Goal: Transaction & Acquisition: Purchase product/service

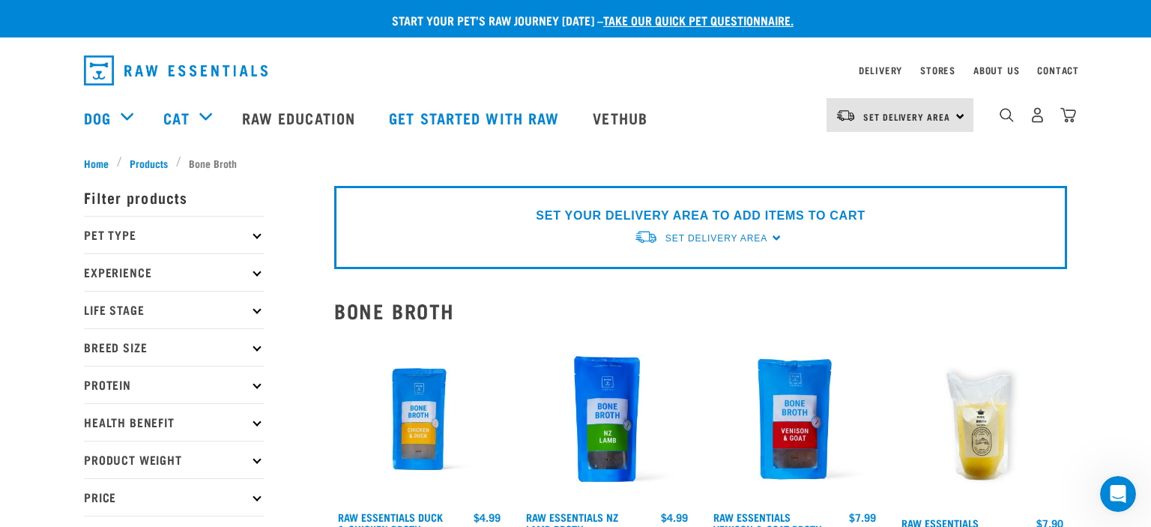
click at [259, 235] on icon at bounding box center [257, 235] width 8 height 8
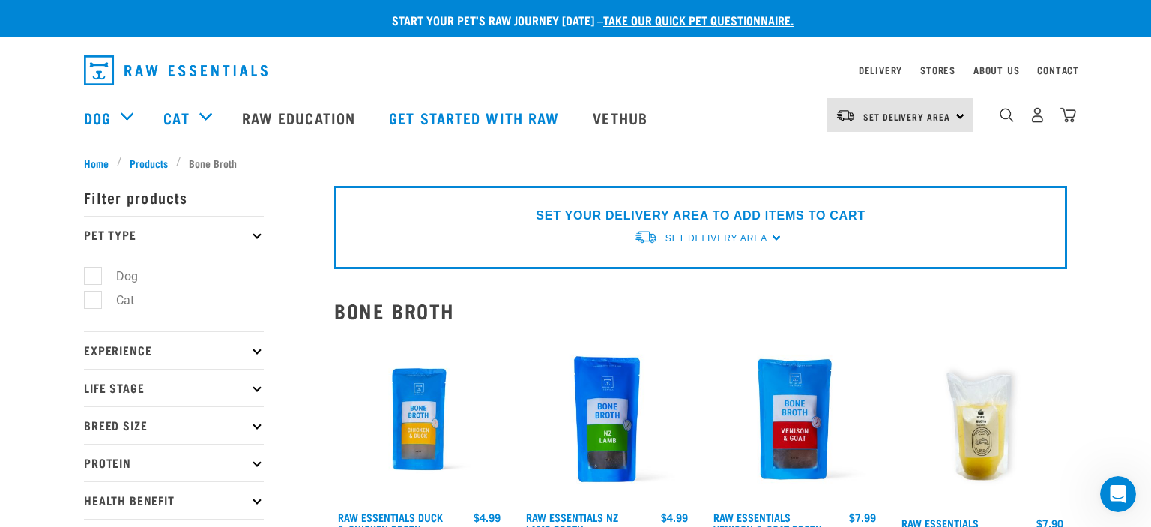
click at [92, 304] on label "Cat" at bounding box center [116, 300] width 48 height 19
click at [88, 303] on input "Cat" at bounding box center [89, 298] width 10 height 10
checkbox input "true"
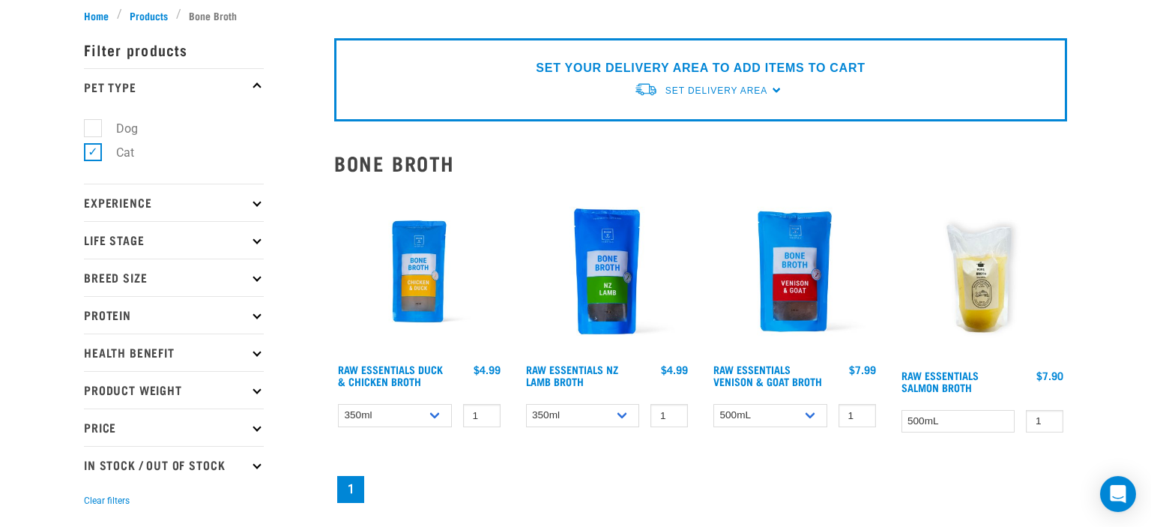
scroll to position [158, 0]
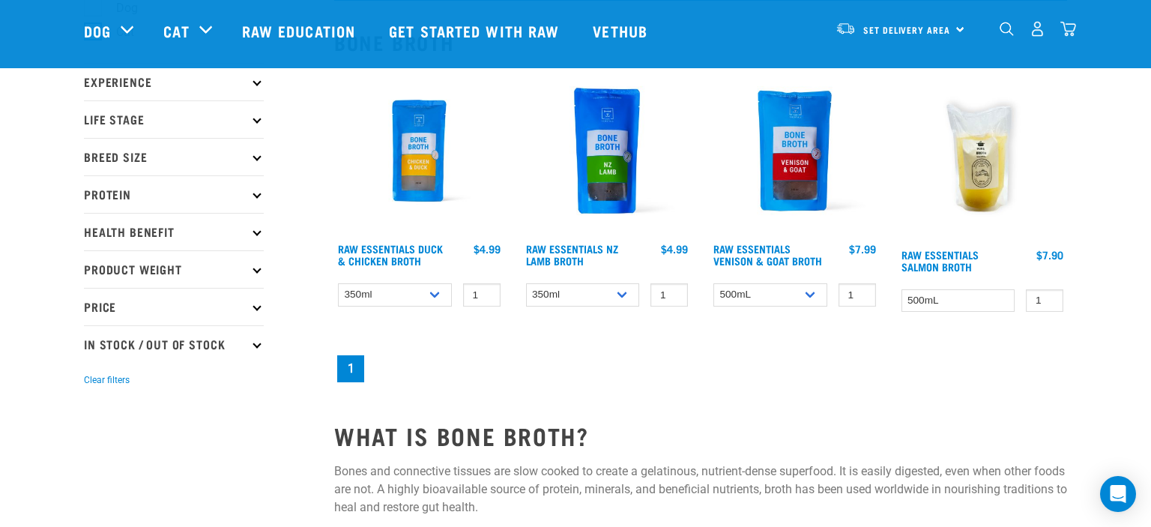
click at [260, 122] on p "Life Stage" at bounding box center [174, 118] width 180 height 37
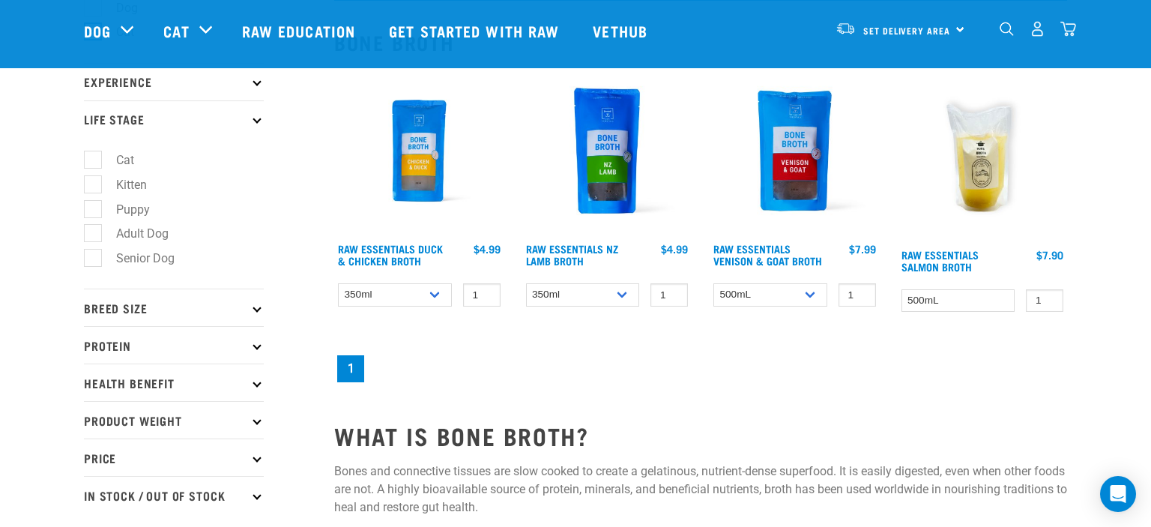
click at [94, 155] on label "Cat" at bounding box center [116, 160] width 48 height 19
click at [94, 155] on input "Cat" at bounding box center [89, 158] width 10 height 10
checkbox input "true"
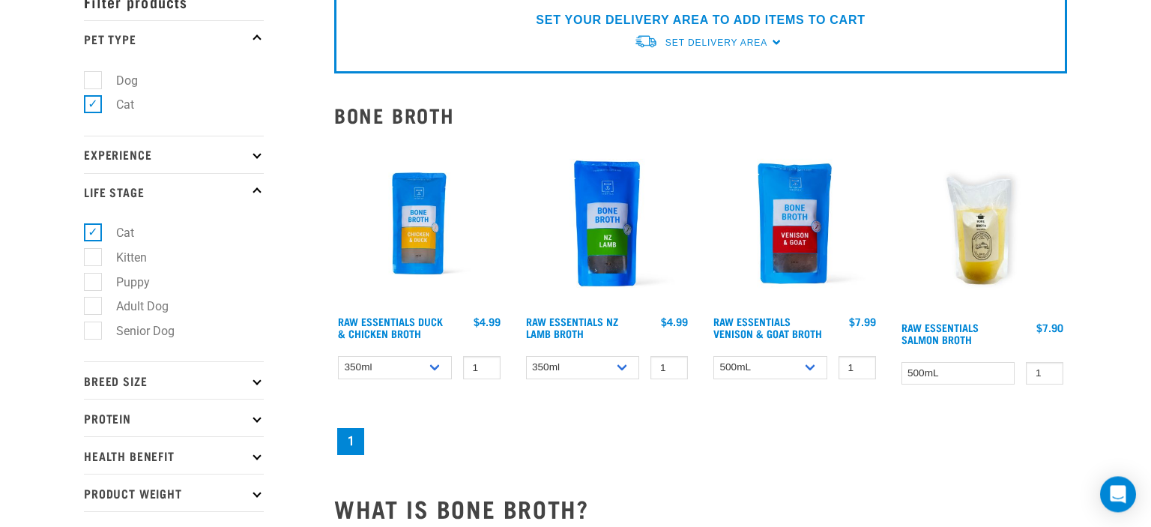
scroll to position [237, 0]
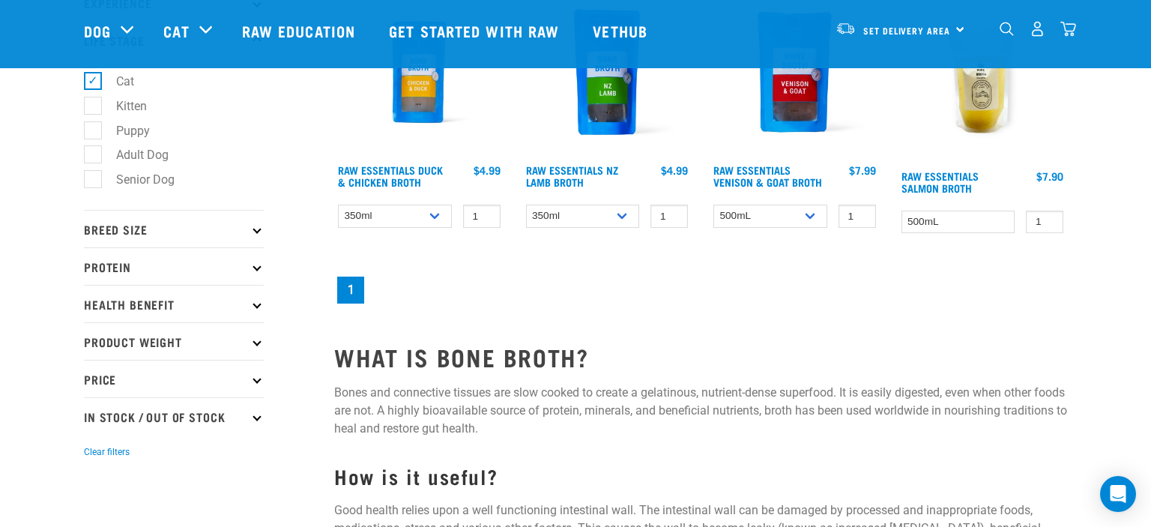
click at [259, 310] on p "Health Benefit" at bounding box center [174, 303] width 180 height 37
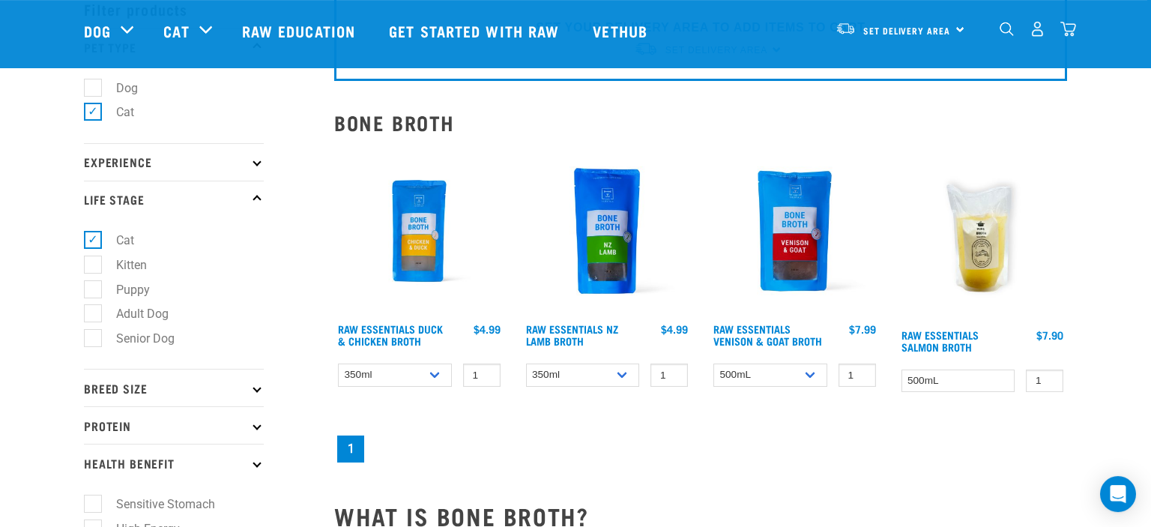
scroll to position [79, 0]
click at [432, 229] on img at bounding box center [419, 230] width 170 height 170
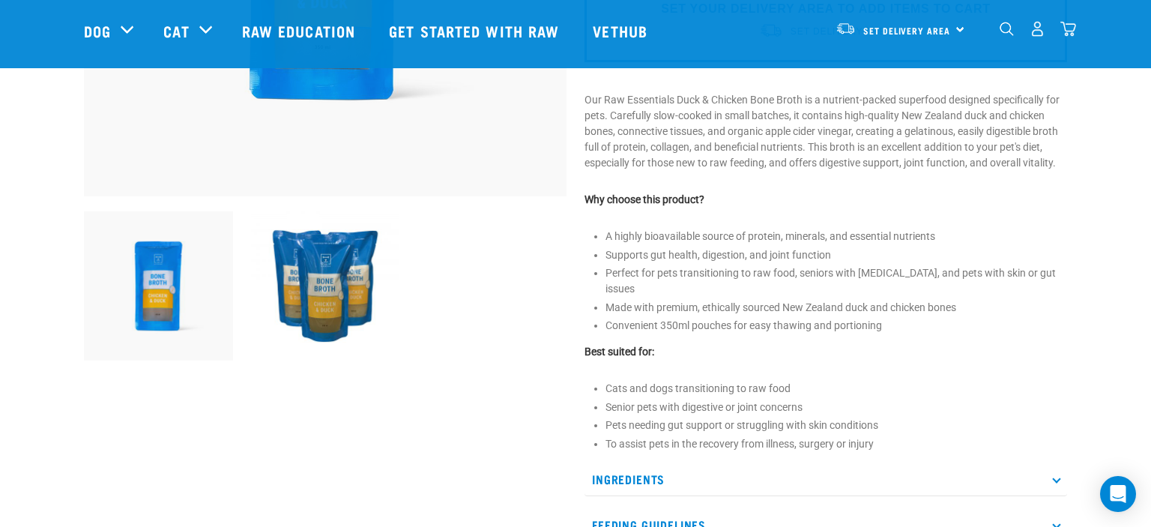
scroll to position [633, 0]
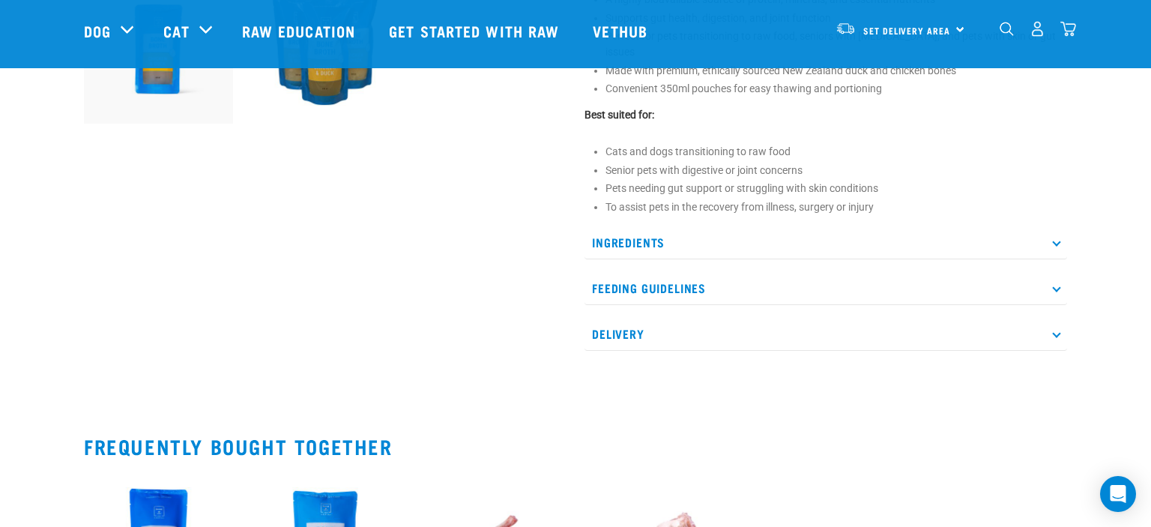
click at [985, 289] on p "Feeding Guidelines" at bounding box center [826, 288] width 483 height 34
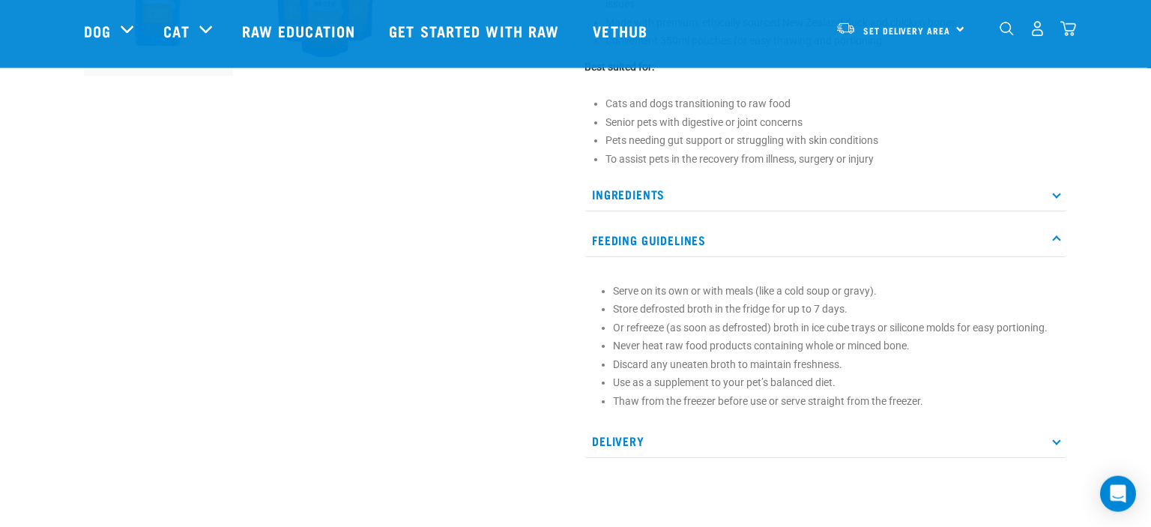
scroll to position [712, 0]
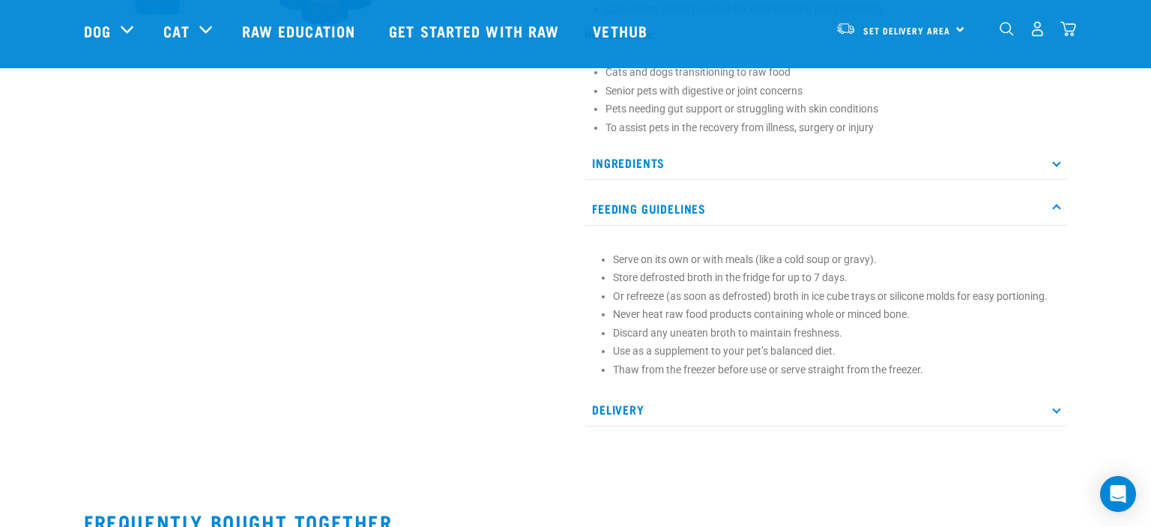
click at [775, 417] on p "Delivery" at bounding box center [826, 410] width 483 height 34
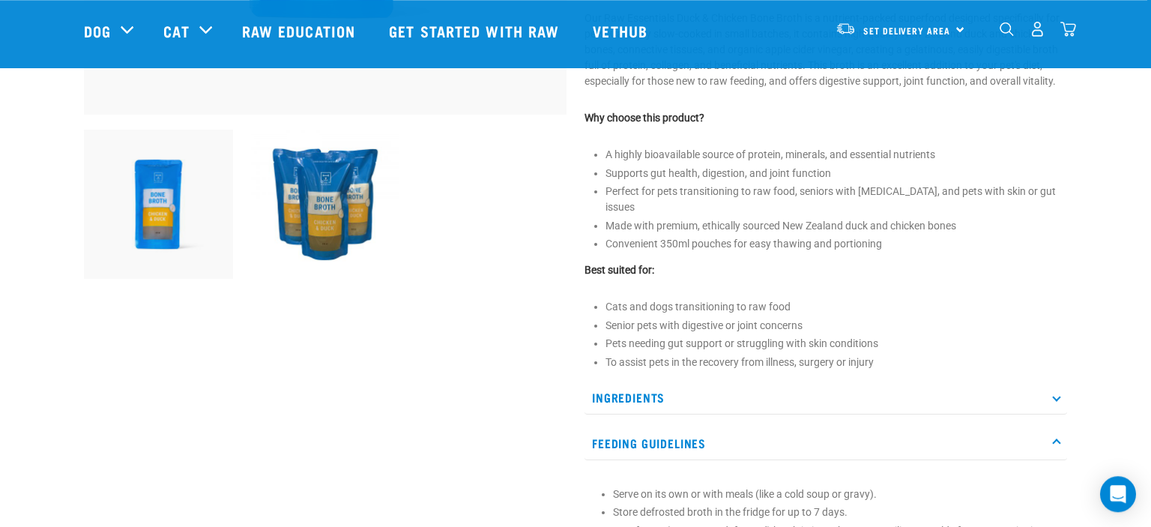
scroll to position [474, 0]
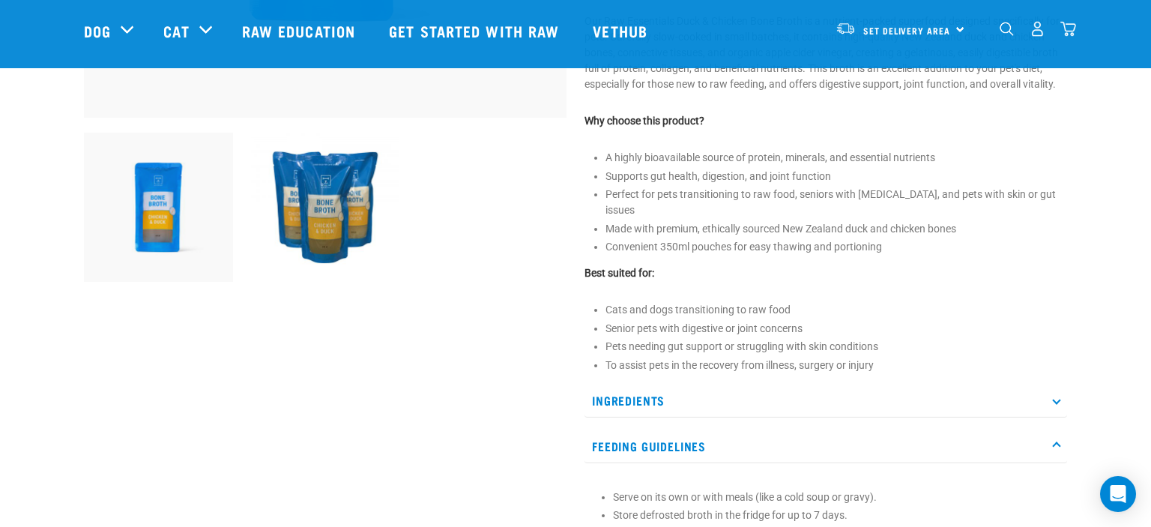
click at [868, 415] on p "Ingredients" at bounding box center [826, 401] width 483 height 34
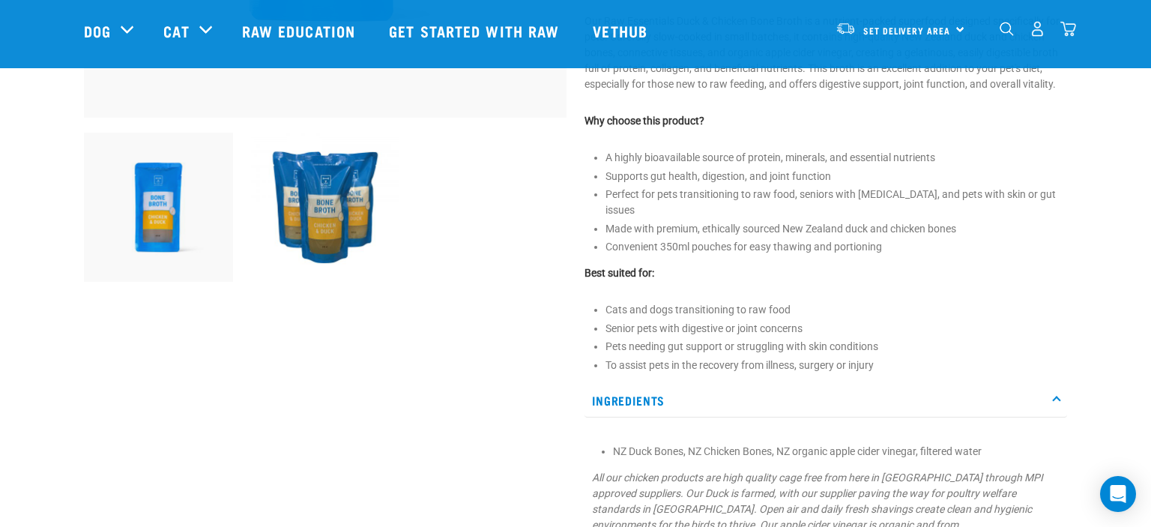
click at [327, 197] on img at bounding box center [325, 207] width 149 height 149
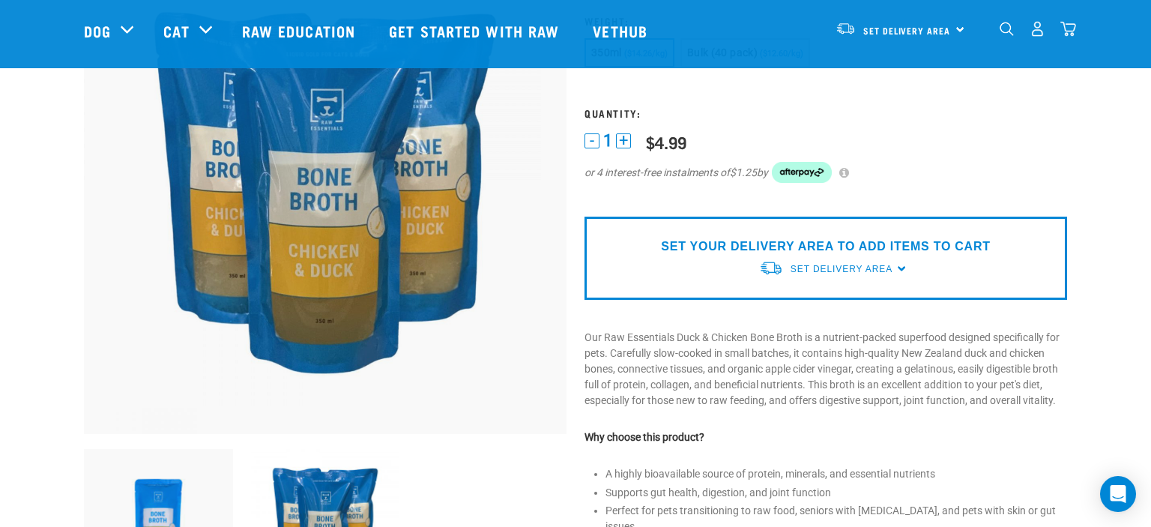
scroll to position [0, 0]
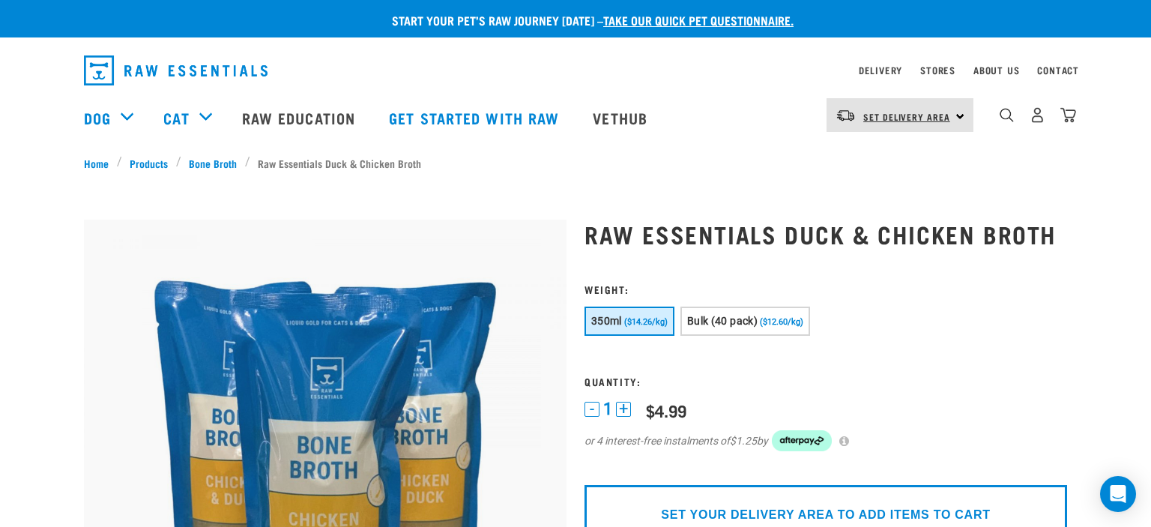
click at [926, 119] on span "Set Delivery Area" at bounding box center [906, 116] width 87 height 5
click at [907, 157] on link "[GEOGRAPHIC_DATA]" at bounding box center [899, 157] width 144 height 33
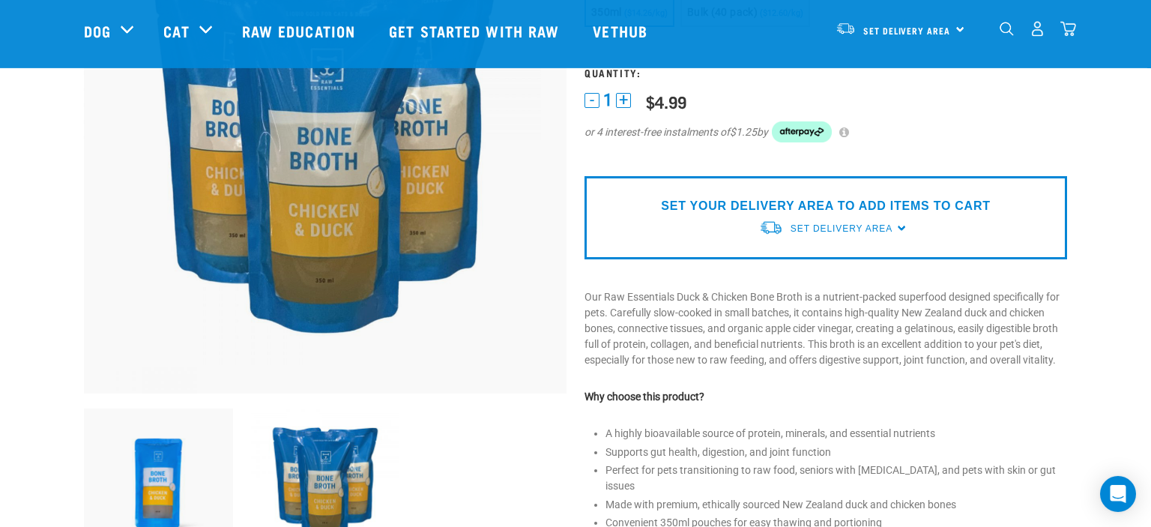
scroll to position [237, 0]
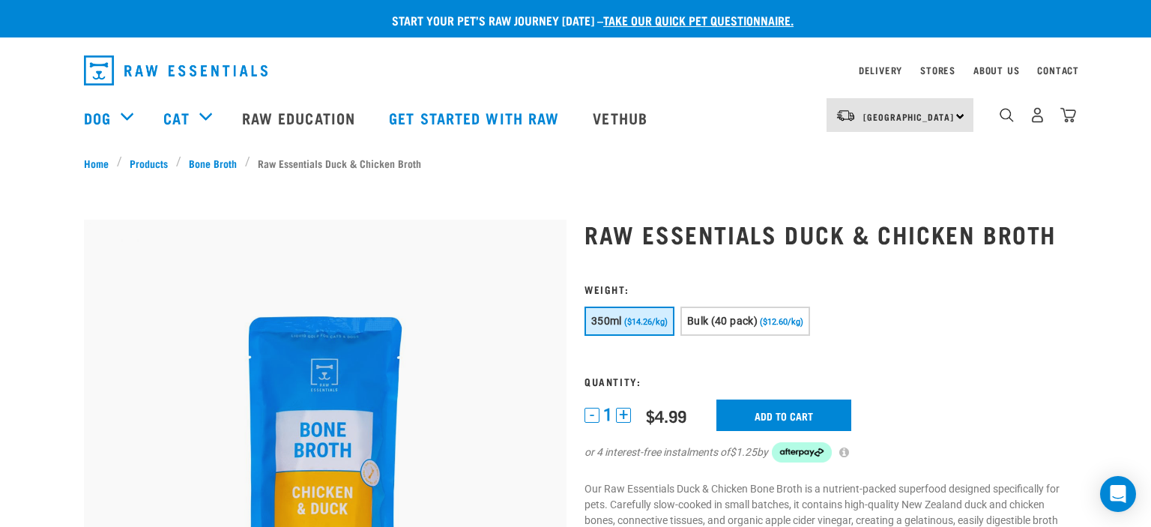
scroll to position [237, 0]
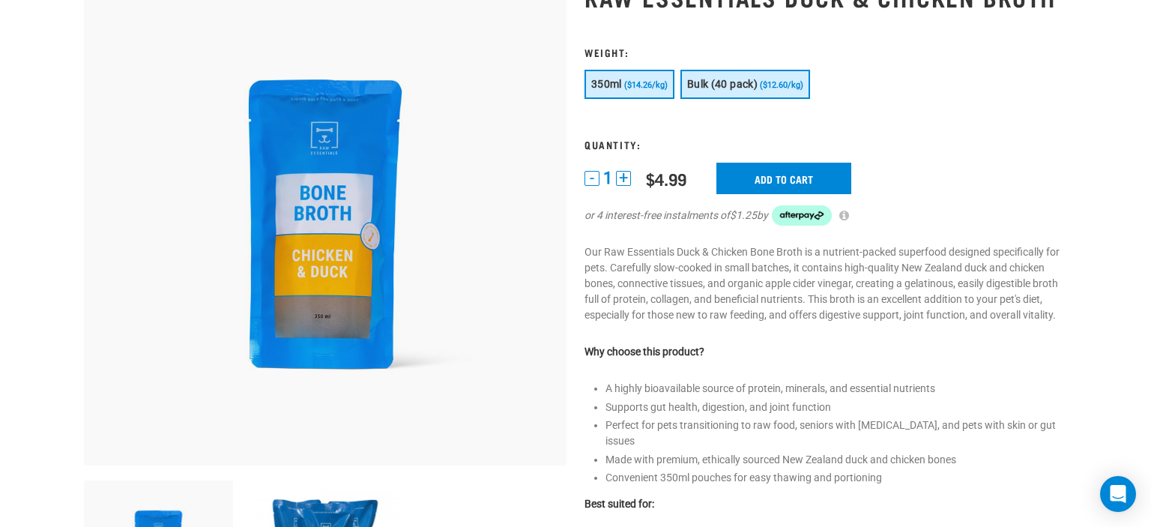
click at [810, 99] on button "Bulk (40 pack) ($12.60/kg)" at bounding box center [746, 84] width 130 height 29
click at [645, 90] on span "($14.26/kg)" at bounding box center [645, 85] width 43 height 10
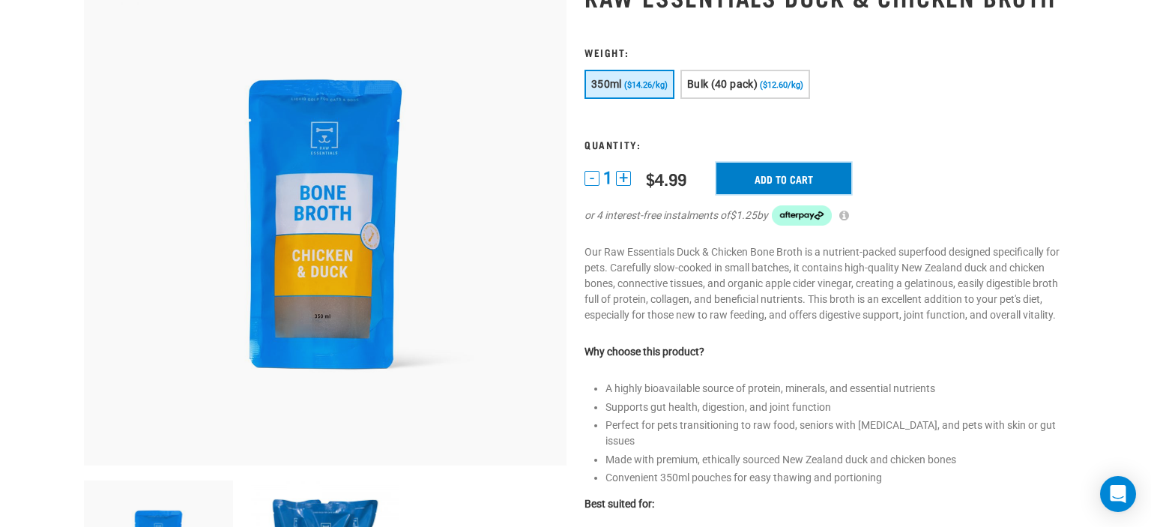
click at [834, 194] on input "Add to cart" at bounding box center [783, 178] width 135 height 31
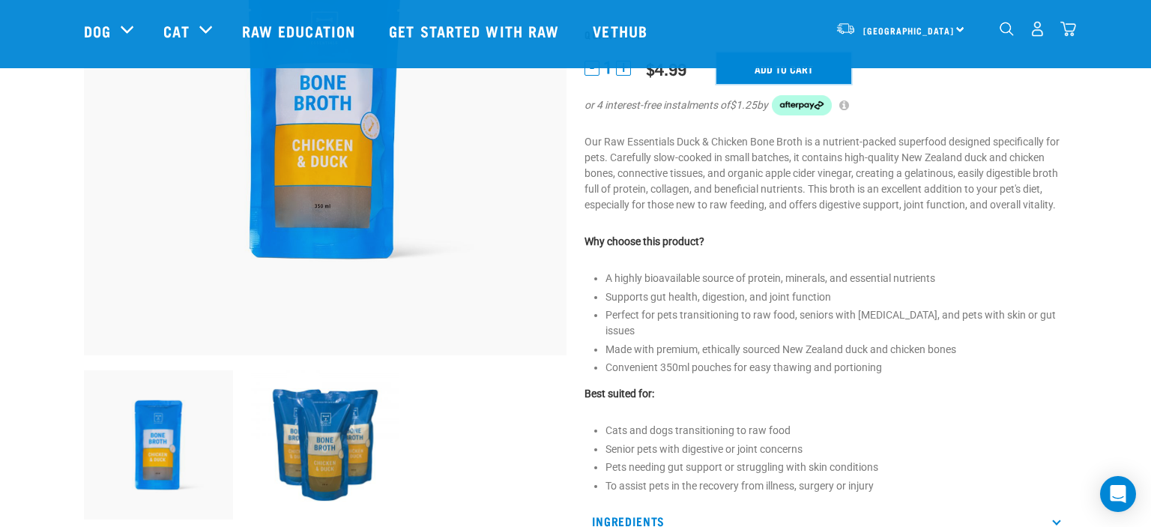
scroll to position [554, 0]
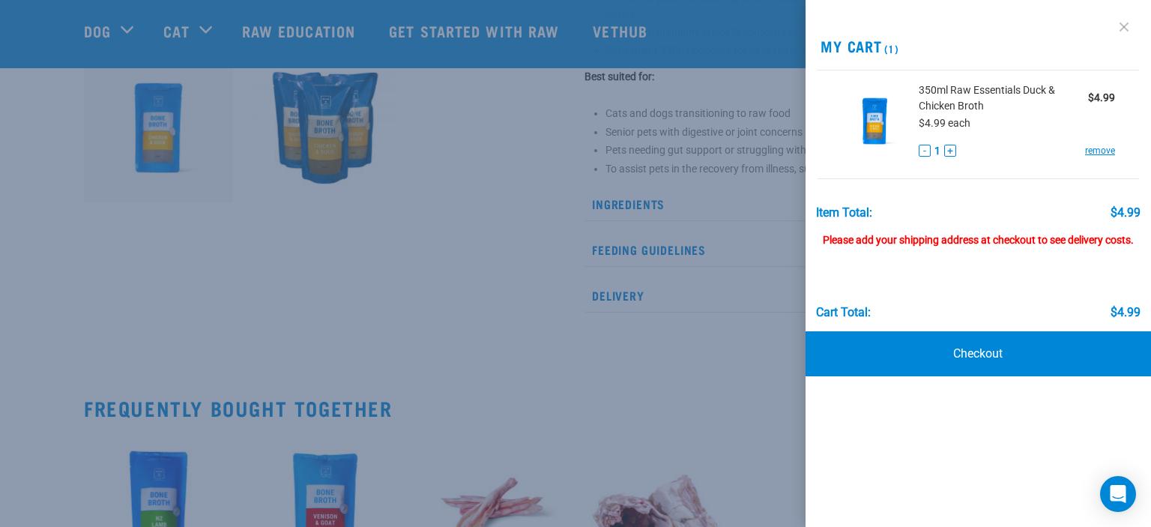
click at [1119, 19] on link at bounding box center [1124, 27] width 24 height 24
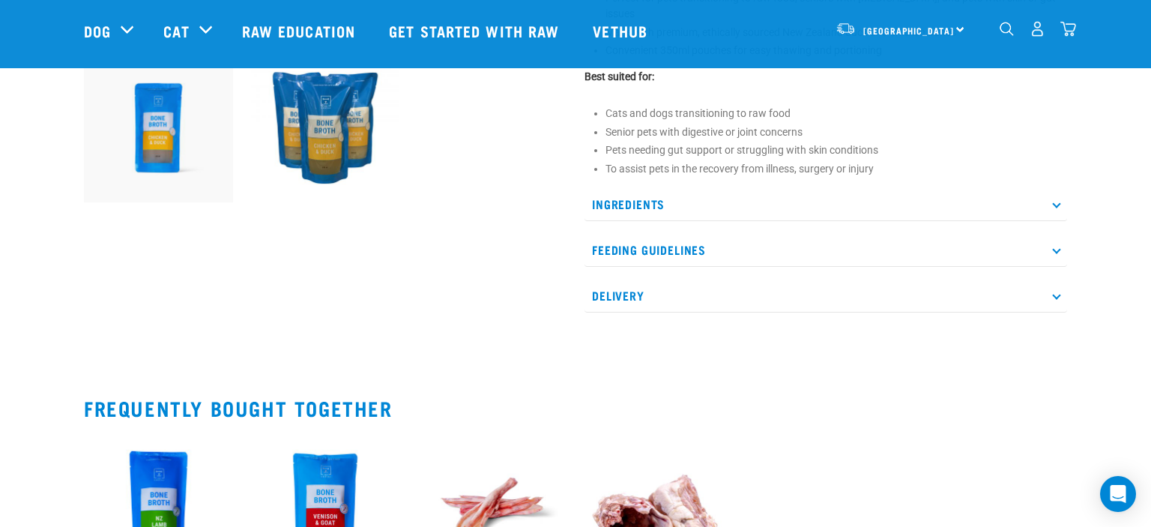
click at [681, 256] on p "Feeding Guidelines" at bounding box center [826, 250] width 483 height 34
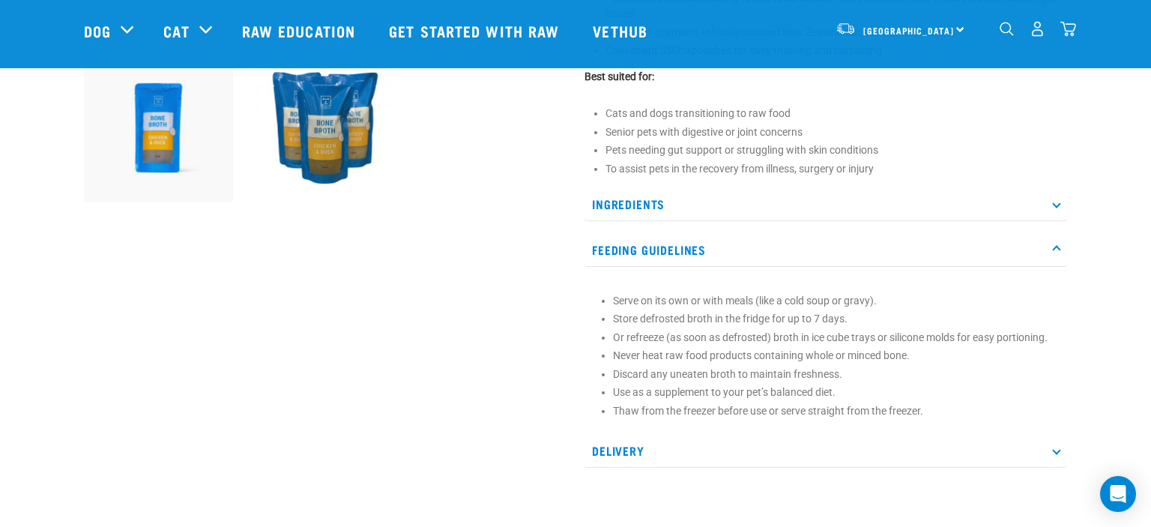
click at [682, 256] on p "Feeding Guidelines" at bounding box center [826, 250] width 483 height 34
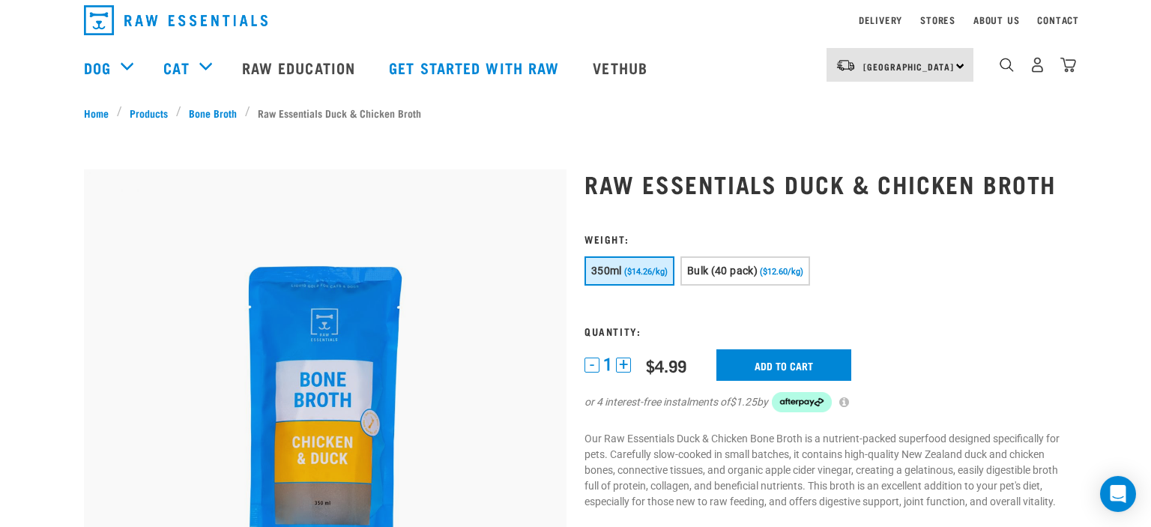
scroll to position [0, 0]
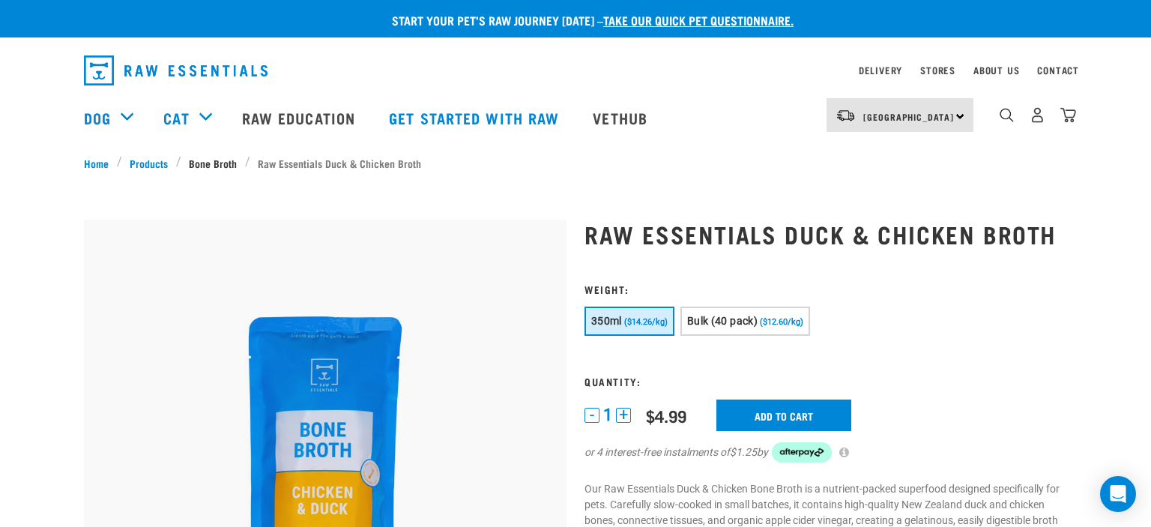
click at [222, 161] on link "Bone Broth" at bounding box center [213, 163] width 64 height 16
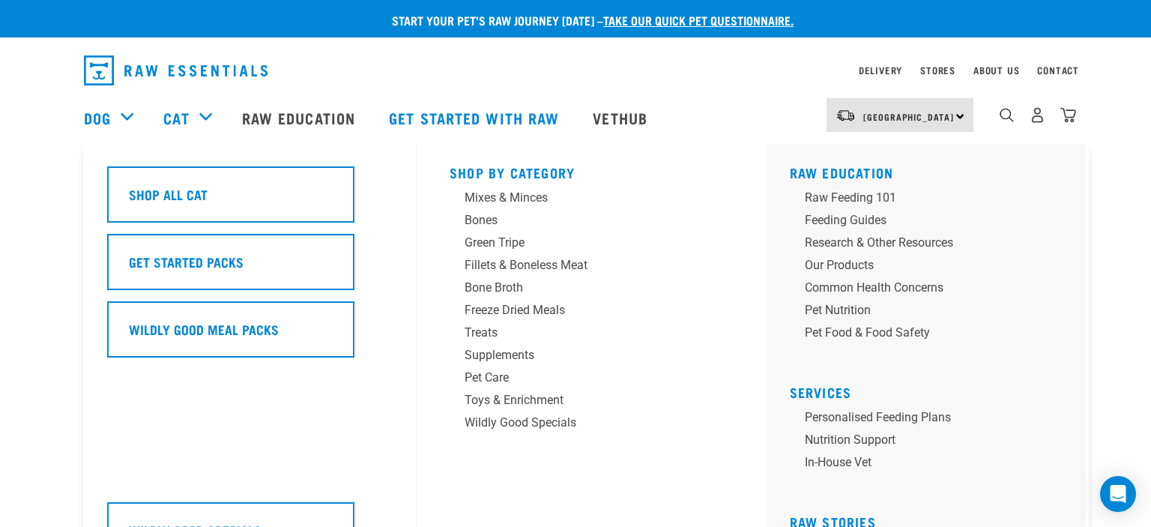
click at [207, 117] on div "Cat" at bounding box center [194, 118] width 63 height 60
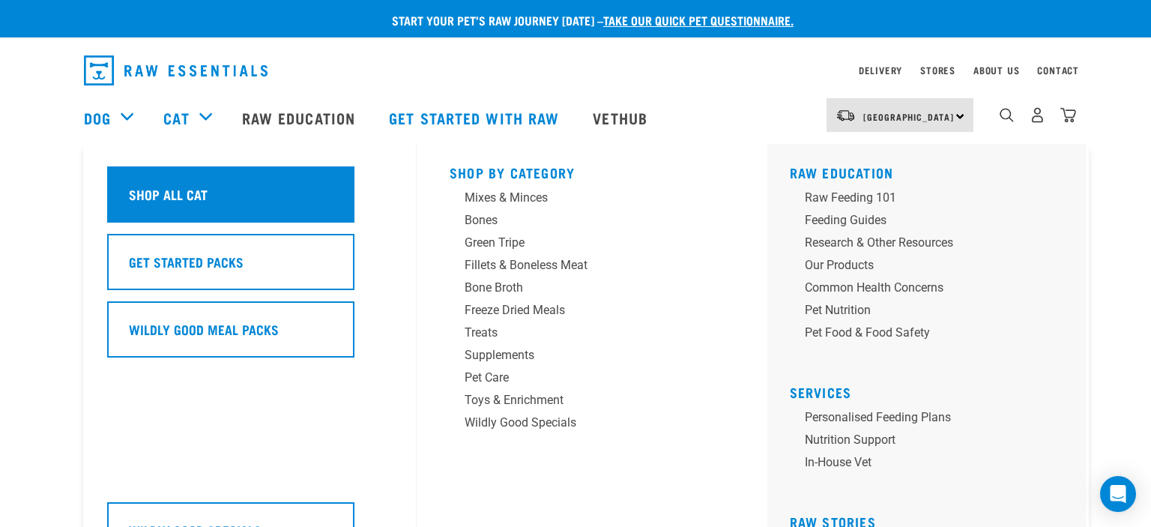
click at [164, 188] on h5 "Shop All Cat" at bounding box center [168, 193] width 79 height 19
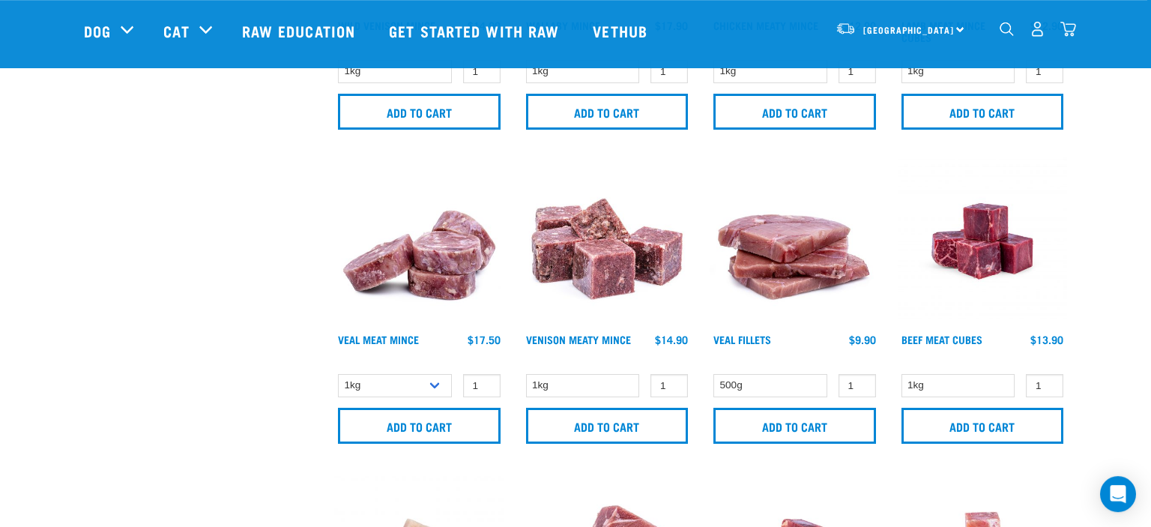
scroll to position [1820, 0]
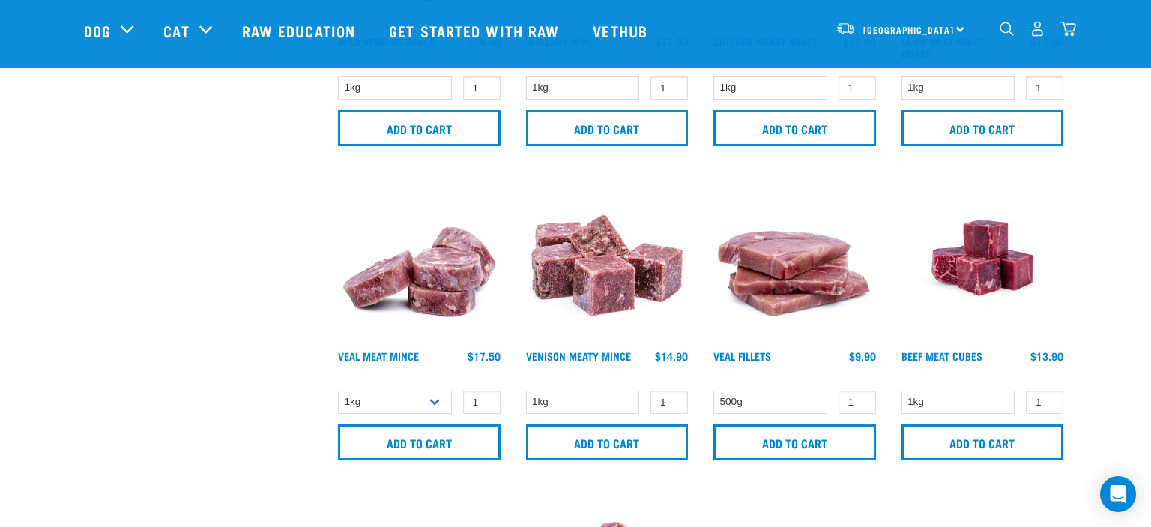
click at [1066, 31] on img "dropdown navigation" at bounding box center [1069, 29] width 16 height 16
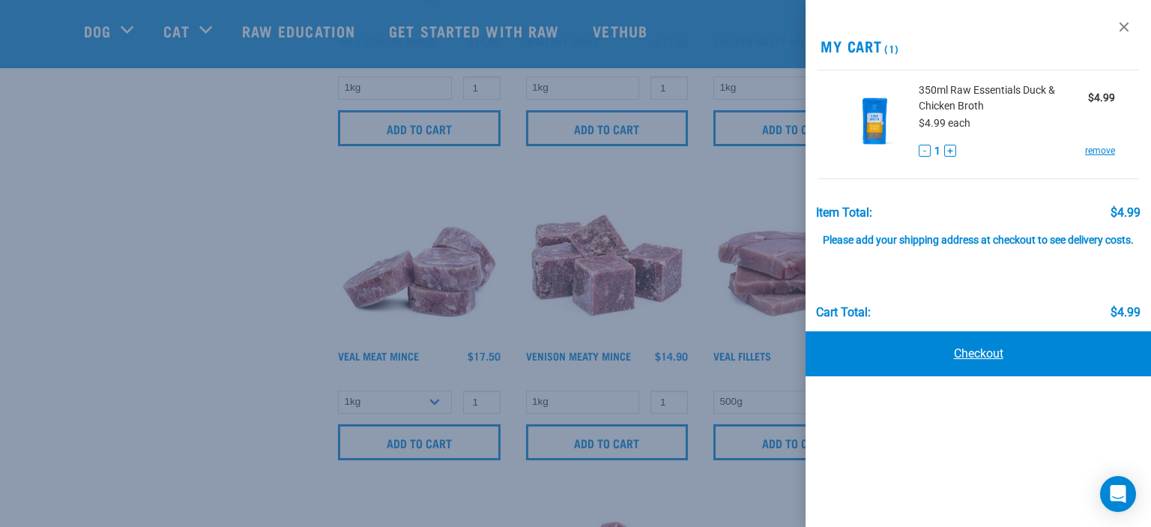
click at [955, 369] on link "Checkout" at bounding box center [979, 353] width 346 height 45
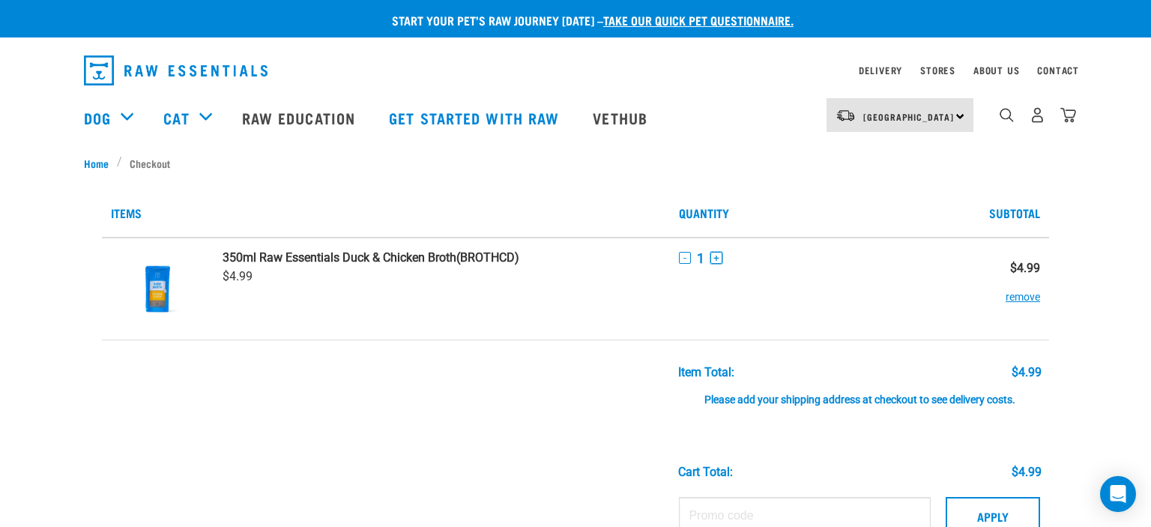
click at [718, 256] on button "+" at bounding box center [717, 258] width 12 height 12
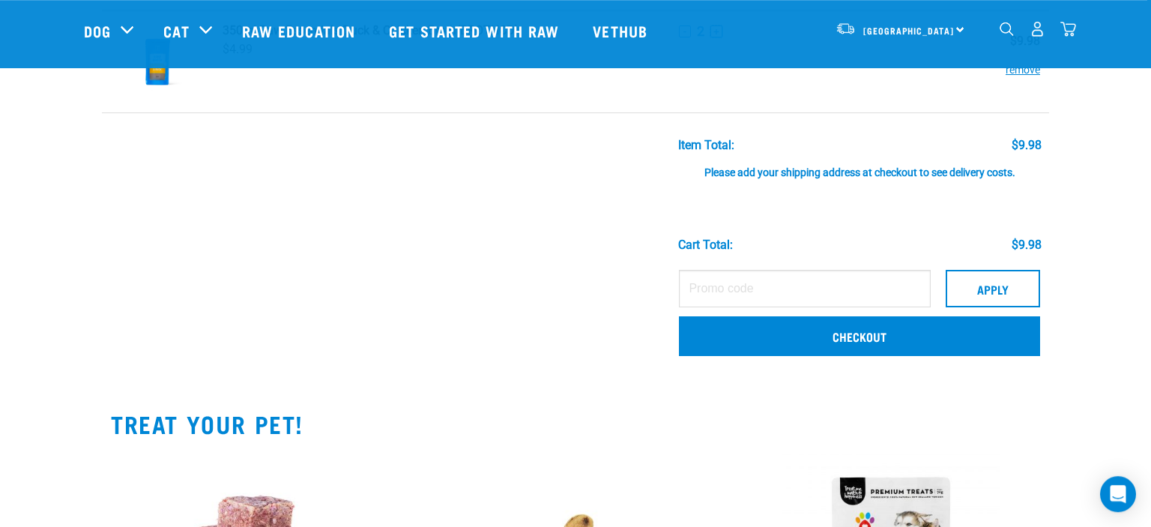
scroll to position [158, 0]
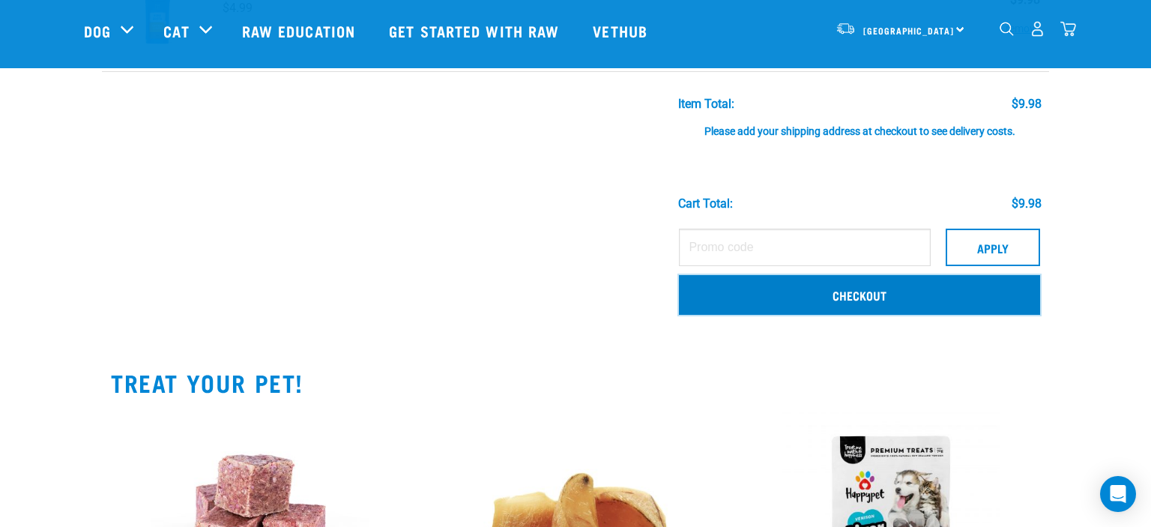
click at [873, 292] on link "Checkout" at bounding box center [859, 294] width 361 height 39
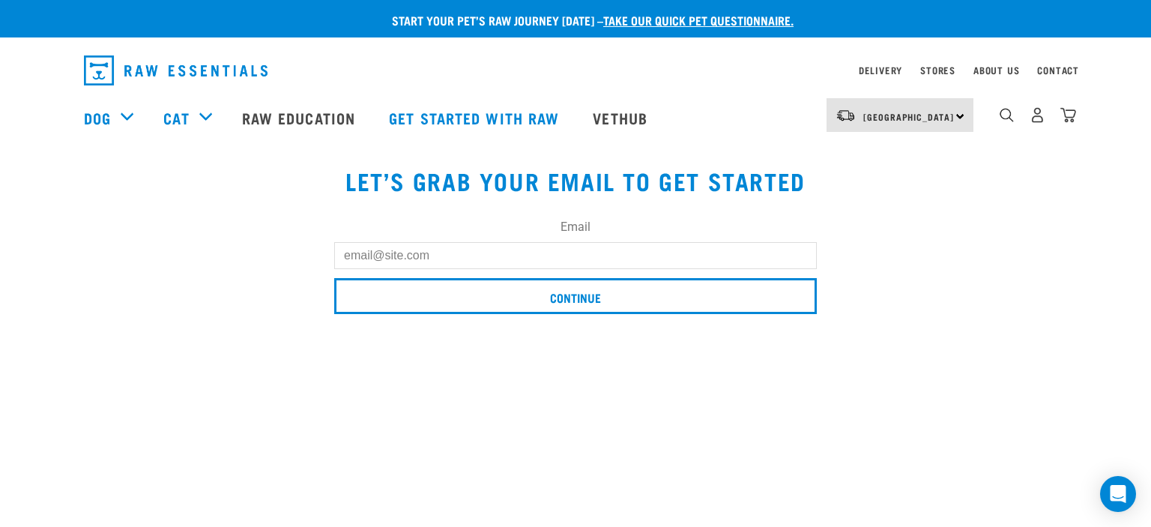
click at [637, 266] on input "Email" at bounding box center [575, 255] width 483 height 27
type input "[EMAIL_ADDRESS][DOMAIN_NAME]"
click at [334, 278] on input "Continue" at bounding box center [575, 296] width 483 height 36
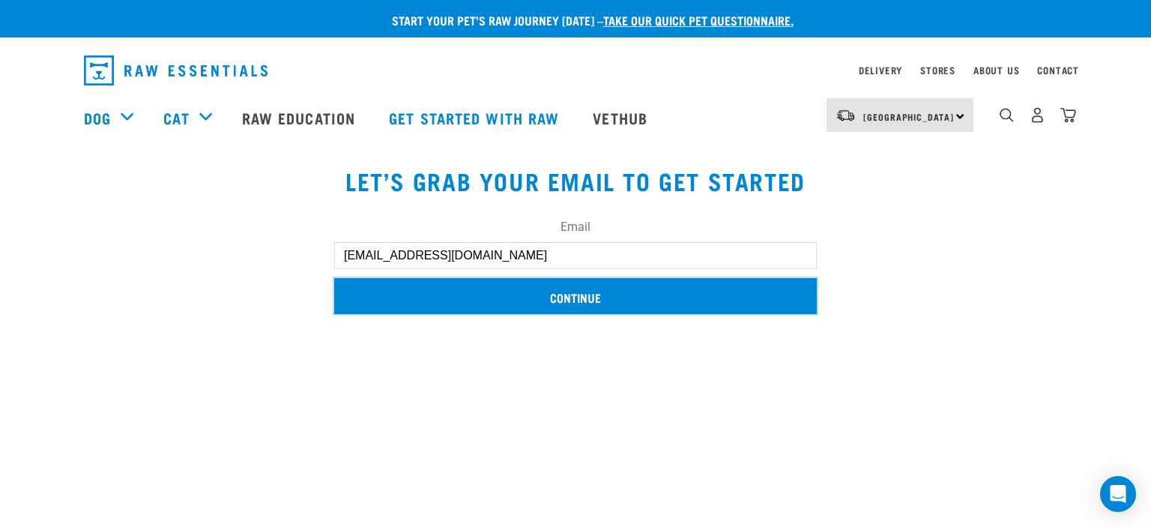
click at [605, 302] on input "Continue" at bounding box center [575, 296] width 483 height 36
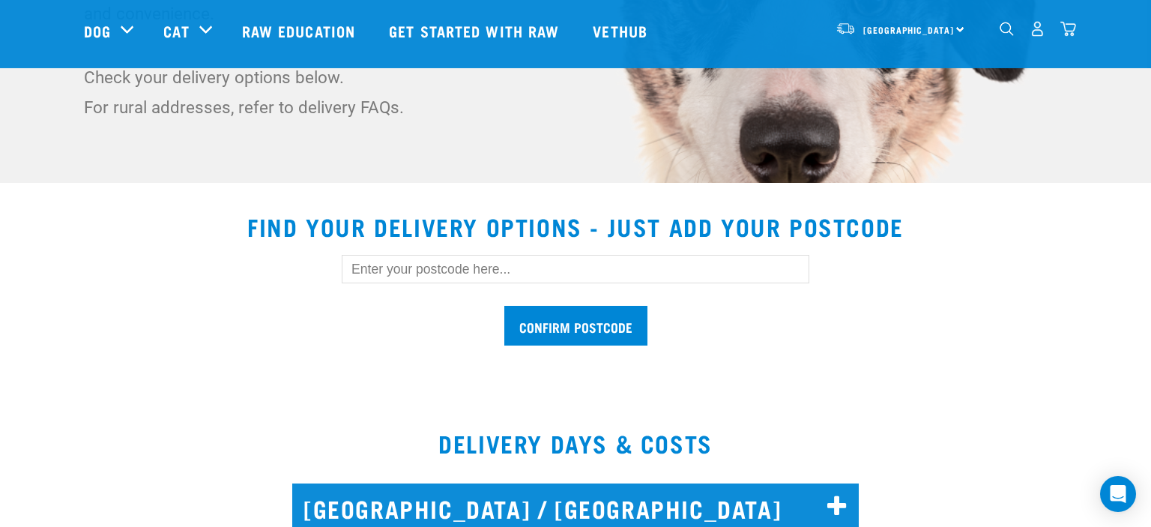
scroll to position [328, 0]
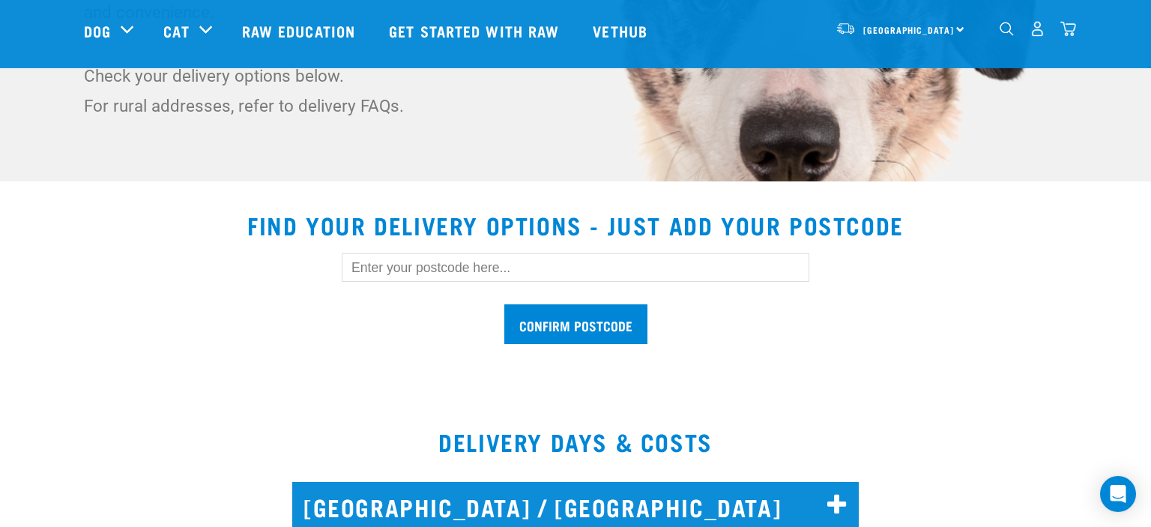
click at [445, 268] on input "text" at bounding box center [576, 267] width 468 height 28
type input "4112"
click at [562, 319] on input "Confirm postcode" at bounding box center [575, 324] width 143 height 40
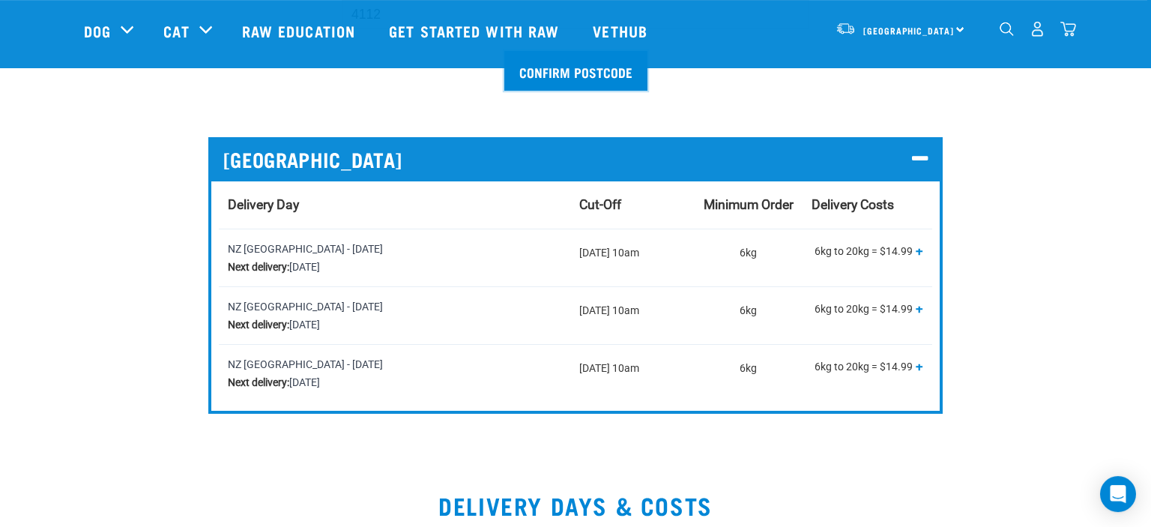
scroll to position [604, 0]
